Goal: Find specific page/section: Find specific page/section

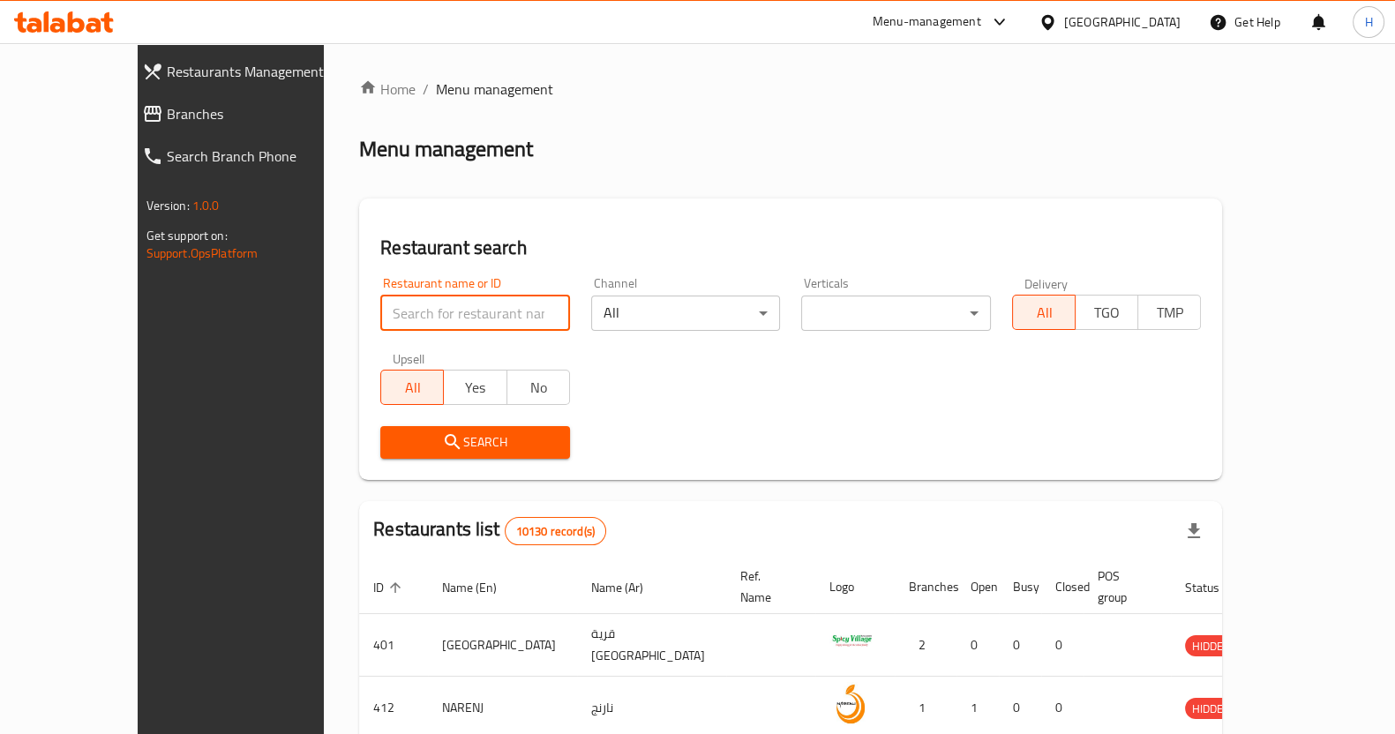
click at [380, 321] on input "search" at bounding box center [475, 313] width 190 height 35
click at [856, 318] on body "​ Menu-management [GEOGRAPHIC_DATA] Get Help H Restaurants Management Branches …" at bounding box center [697, 388] width 1395 height 691
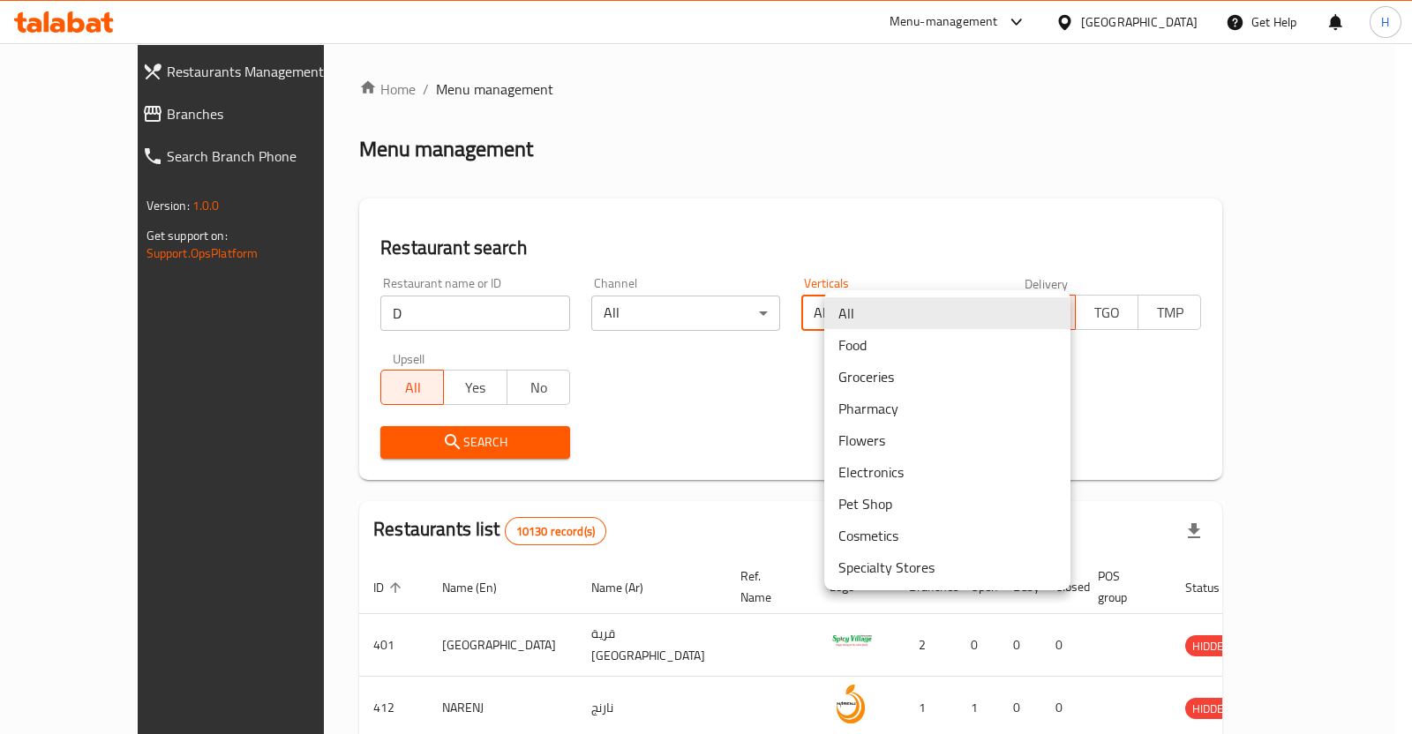
click at [856, 435] on li "Flowers" at bounding box center [947, 440] width 246 height 32
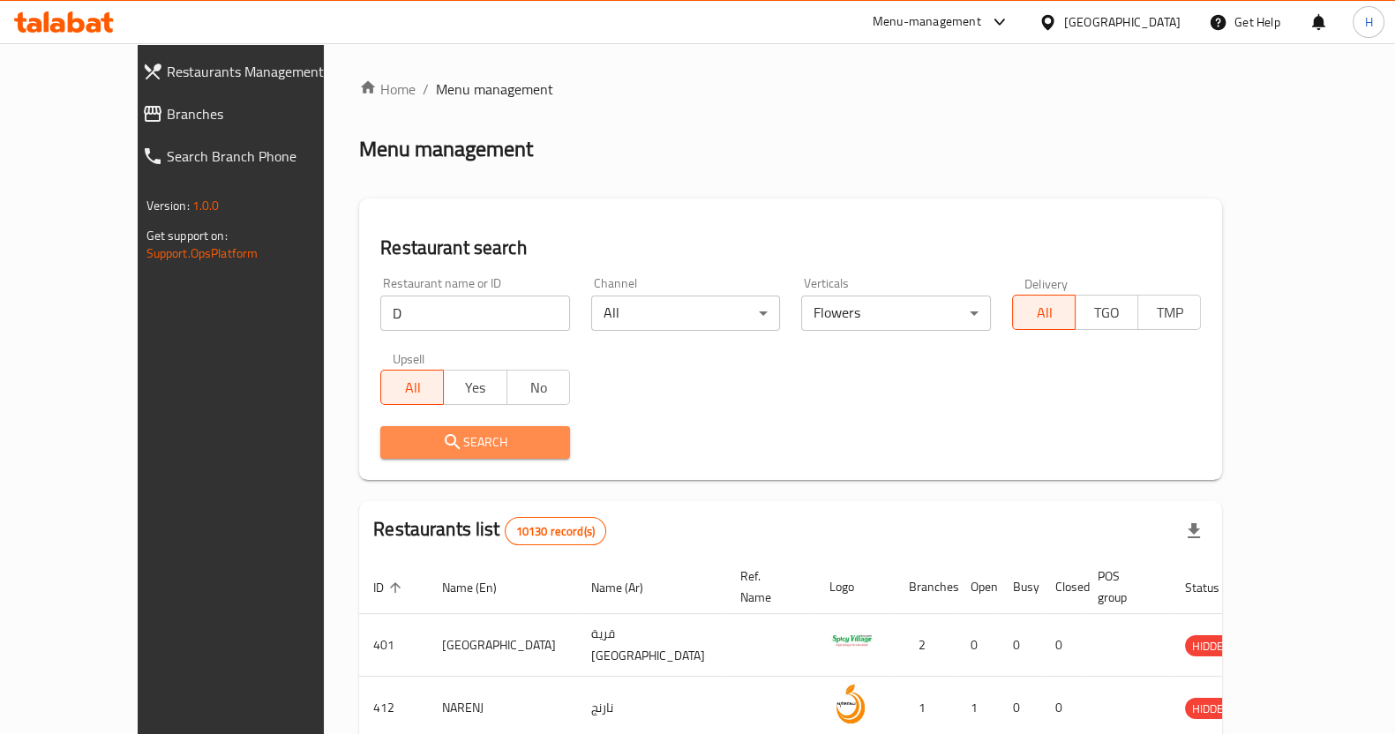
click at [446, 443] on span "Search" at bounding box center [474, 442] width 161 height 22
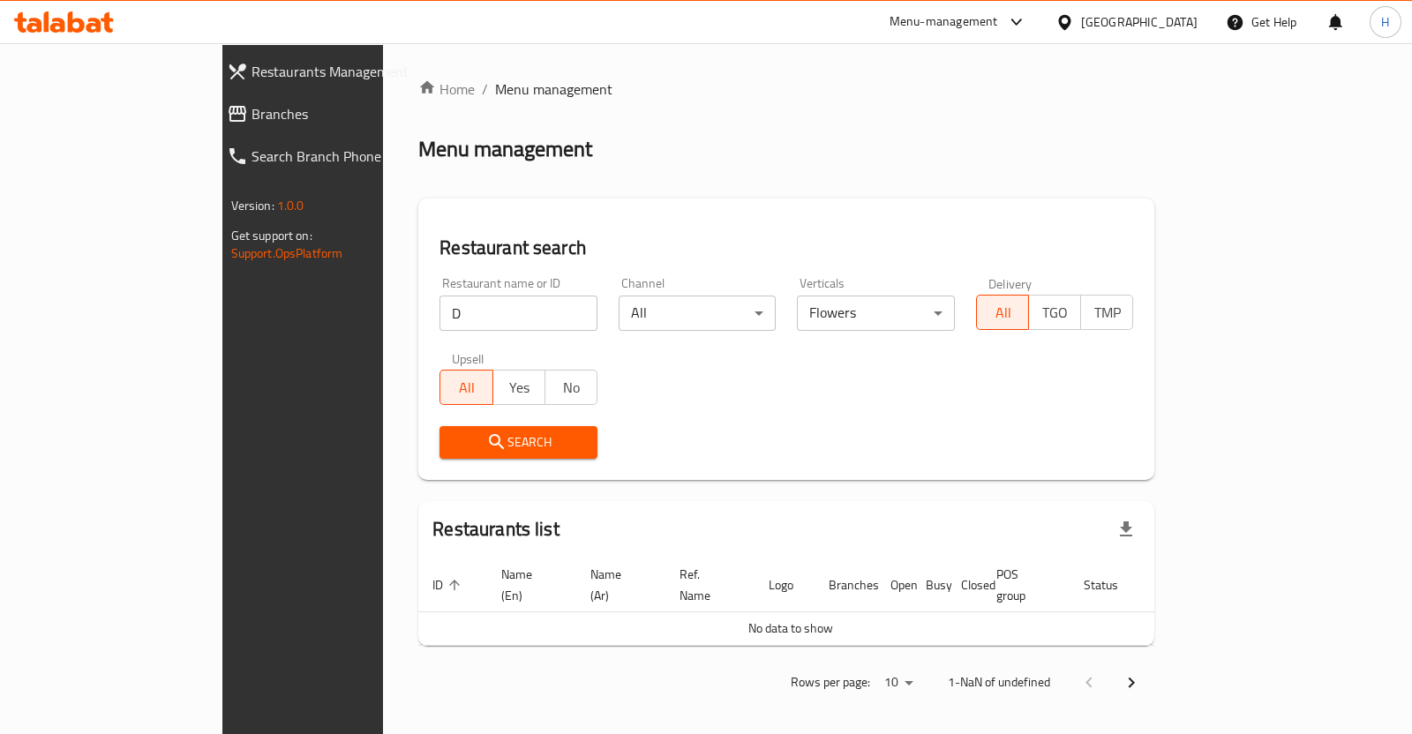
click at [456, 317] on input "D" at bounding box center [518, 313] width 158 height 35
type input "Dia"
click at [453, 446] on span "Search" at bounding box center [518, 442] width 130 height 22
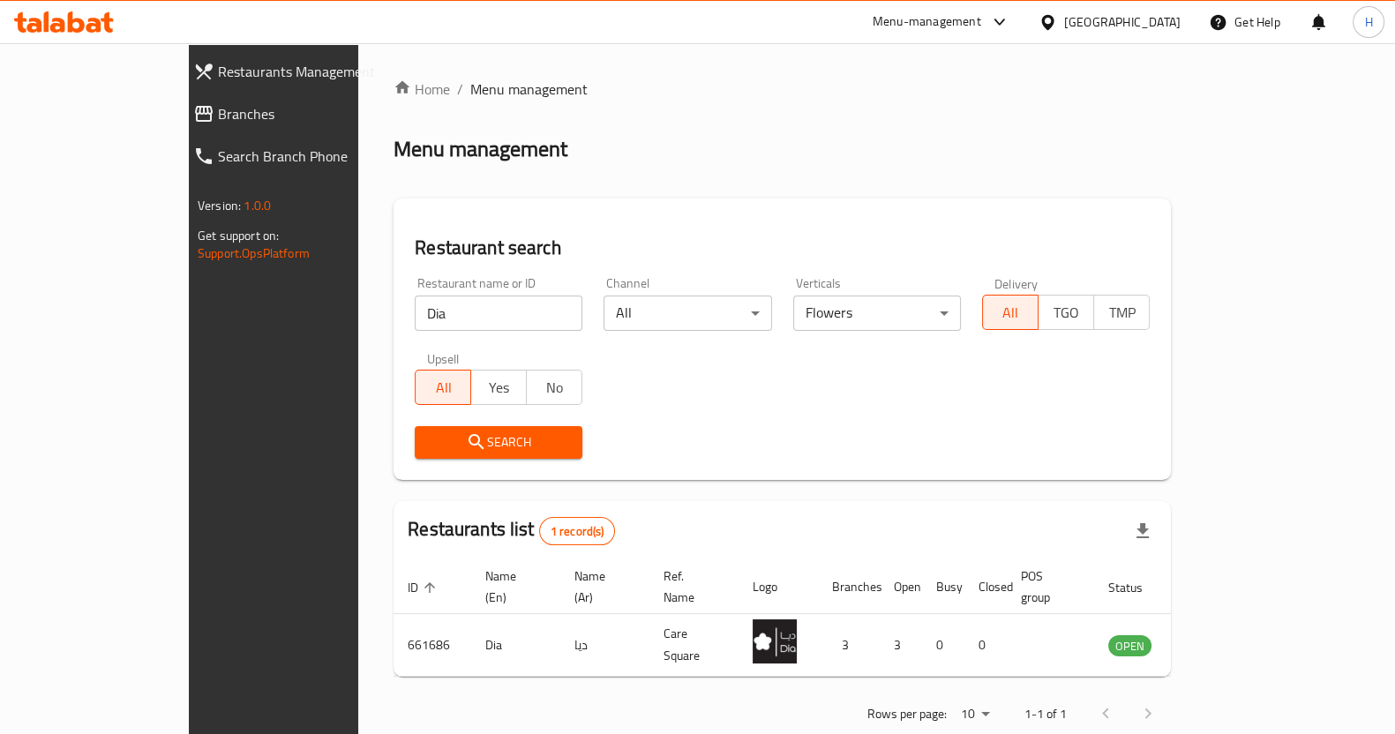
scroll to position [18, 0]
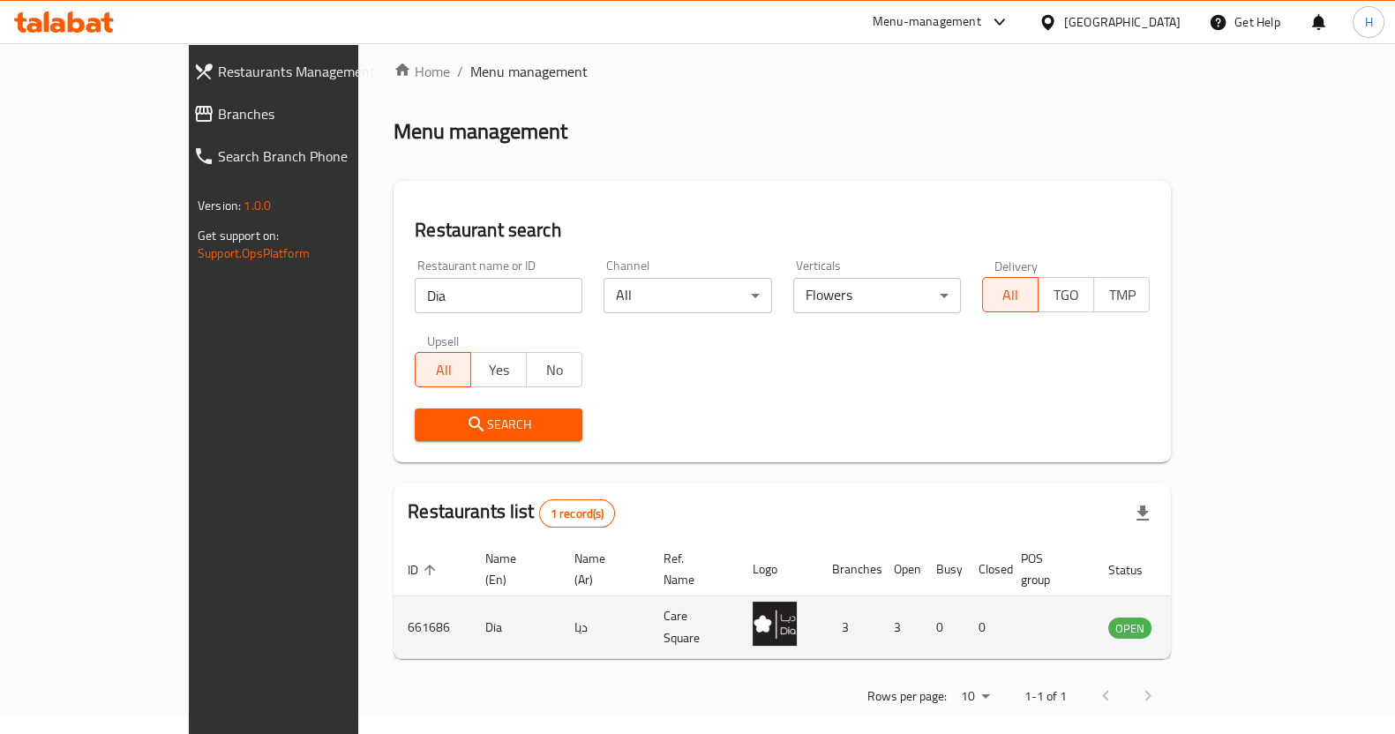
click at [1222, 617] on icon "enhanced table" at bounding box center [1211, 627] width 21 height 21
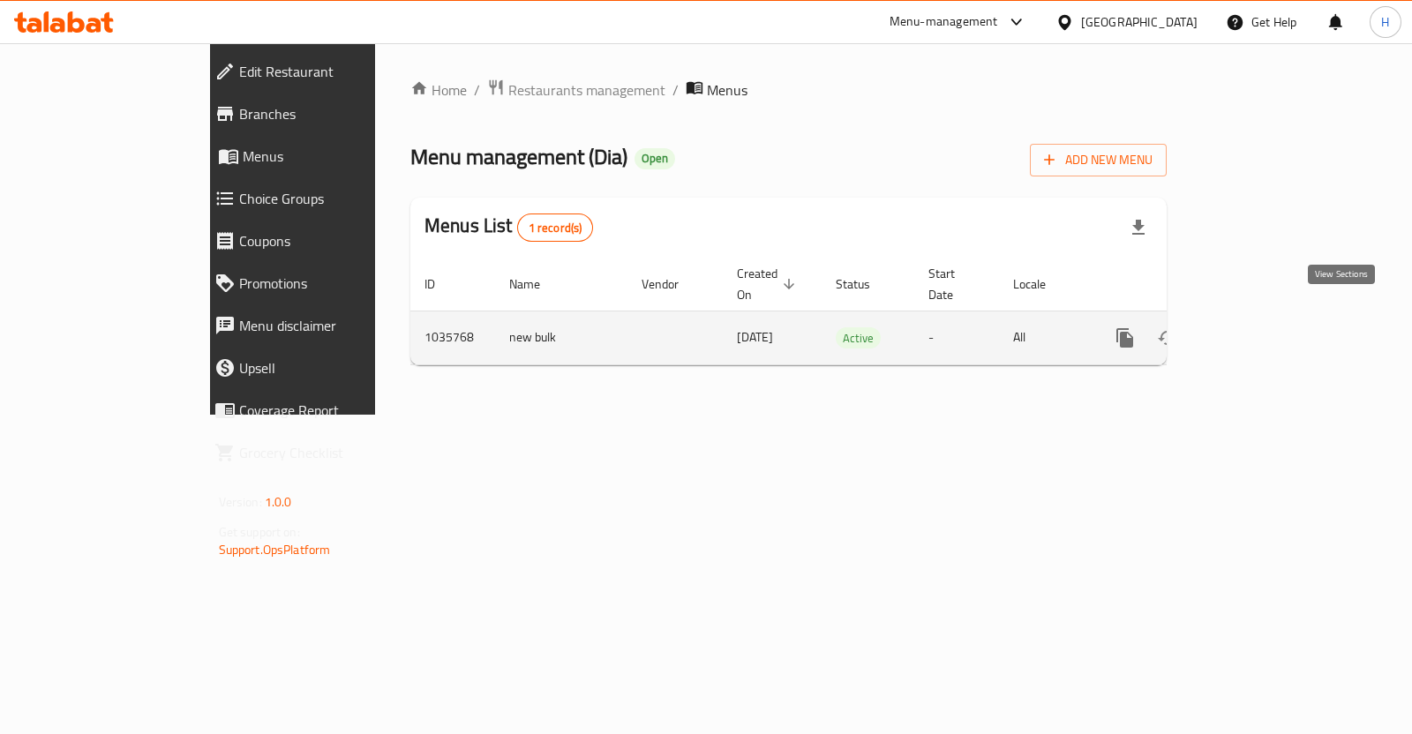
click at [1262, 328] on icon "enhanced table" at bounding box center [1251, 337] width 21 height 21
